Goal: Task Accomplishment & Management: Manage account settings

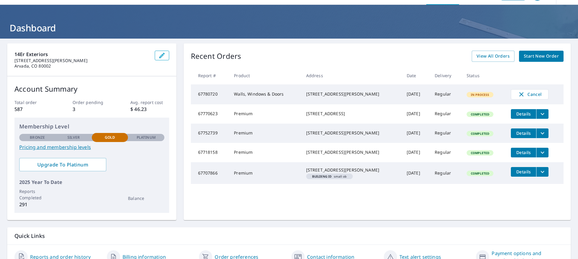
scroll to position [47, 0]
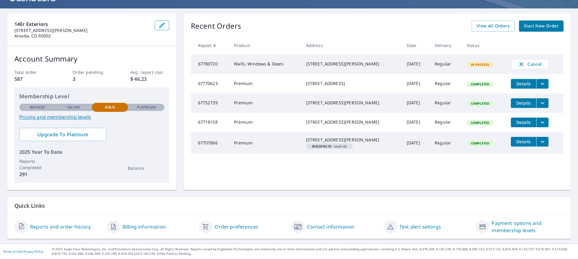
click at [126, 225] on link "Billing information" at bounding box center [144, 226] width 43 height 7
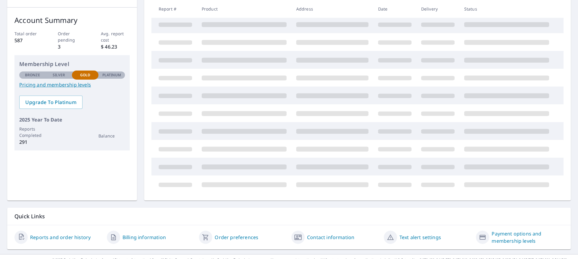
scroll to position [96, 0]
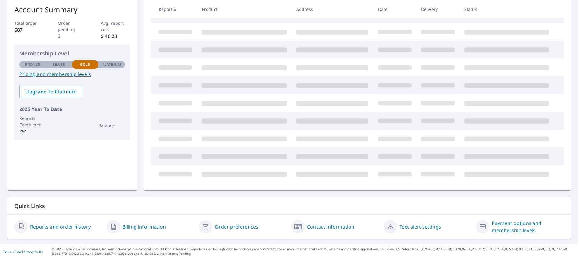
click at [40, 225] on link "Reports and order history" at bounding box center [60, 226] width 61 height 7
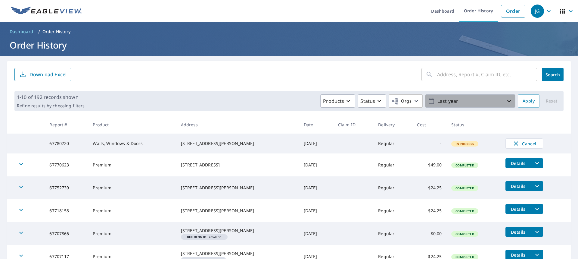
click at [440, 104] on p "Last year" at bounding box center [470, 101] width 70 height 11
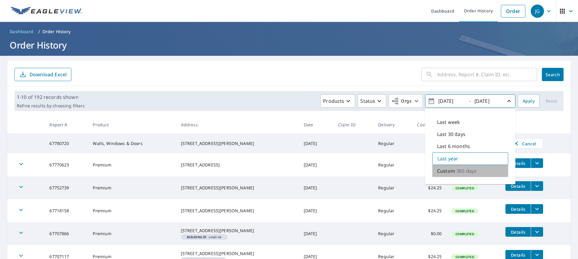
click at [465, 172] on p "365 days" at bounding box center [467, 170] width 20 height 7
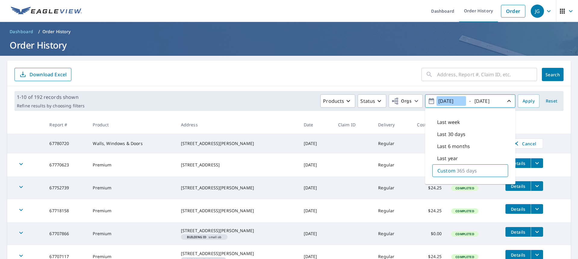
click at [447, 102] on input "[DATE]" at bounding box center [452, 101] width 30 height 10
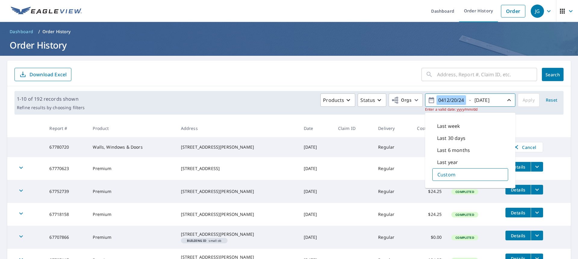
click at [444, 101] on input "0412/20/24" at bounding box center [452, 100] width 30 height 10
type input "0"
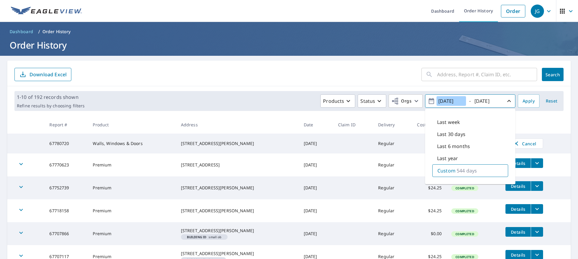
type input "[DATE]"
click at [488, 100] on input "[DATE]" at bounding box center [488, 101] width 30 height 10
type input "[DATE]"
click at [525, 99] on span "Apply" at bounding box center [529, 101] width 12 height 8
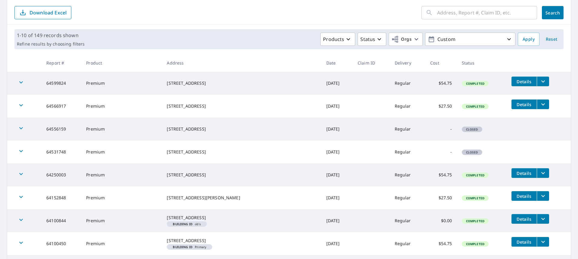
scroll to position [167, 0]
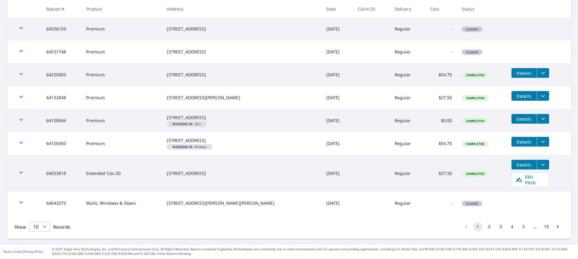
click at [41, 227] on body "JG JG Dashboard Order History Order JG Dashboard / Order History Order History …" at bounding box center [289, 129] width 578 height 259
click at [39, 245] on li "100" at bounding box center [39, 246] width 21 height 11
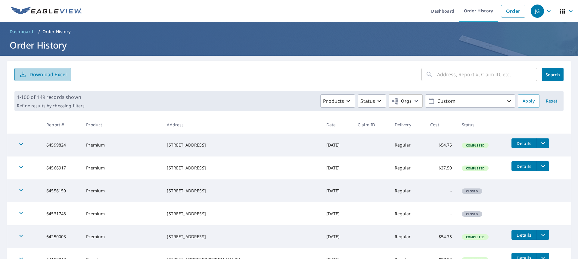
click at [39, 74] on p "Download Excel" at bounding box center [48, 74] width 37 height 7
